Goal: Task Accomplishment & Management: Manage account settings

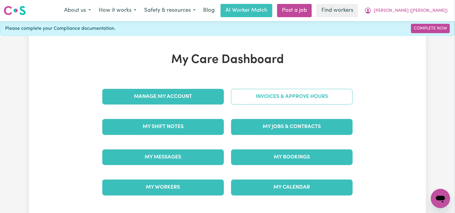
click at [271, 95] on link "Invoices & Approve Hours" at bounding box center [292, 97] width 122 height 16
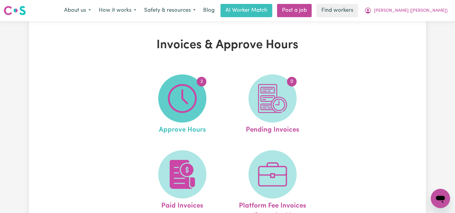
click at [192, 104] on img at bounding box center [182, 98] width 29 height 29
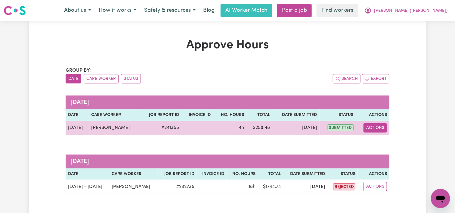
click at [368, 124] on button "Actions" at bounding box center [375, 127] width 23 height 9
click at [379, 139] on link "View Job Report" at bounding box center [390, 142] width 52 height 12
select select "pm"
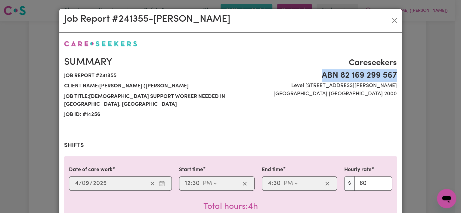
drag, startPoint x: 453, startPoint y: 60, endPoint x: 452, endPoint y: 70, distance: 9.3
click at [452, 70] on div "Job Report # 241355 - [PERSON_NAME] Summary Job report # 241355 Client name: [P…" at bounding box center [230, 106] width 461 height 213
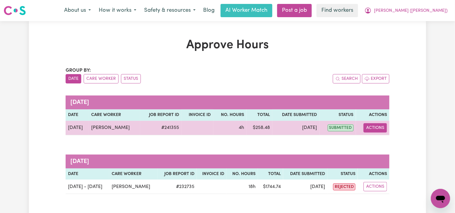
click at [368, 125] on button "Actions" at bounding box center [375, 127] width 23 height 9
click at [383, 141] on link "View Job Report" at bounding box center [390, 142] width 52 height 12
select select "pm"
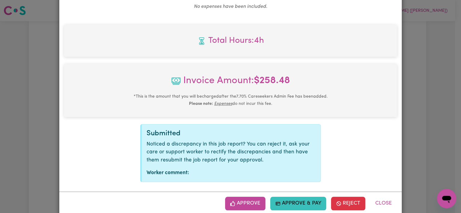
scroll to position [259, 0]
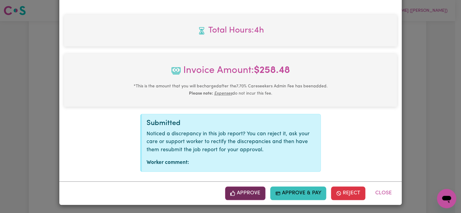
click at [232, 198] on button "Approve" at bounding box center [245, 192] width 40 height 13
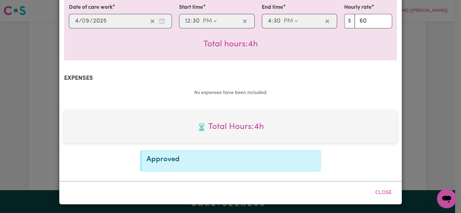
scroll to position [162, 0]
